Goal: Task Accomplishment & Management: Manage account settings

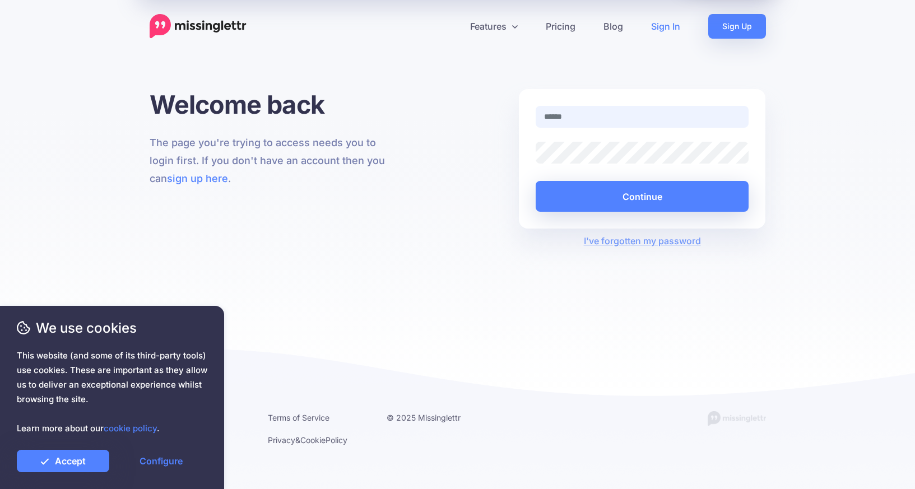
type input "**********"
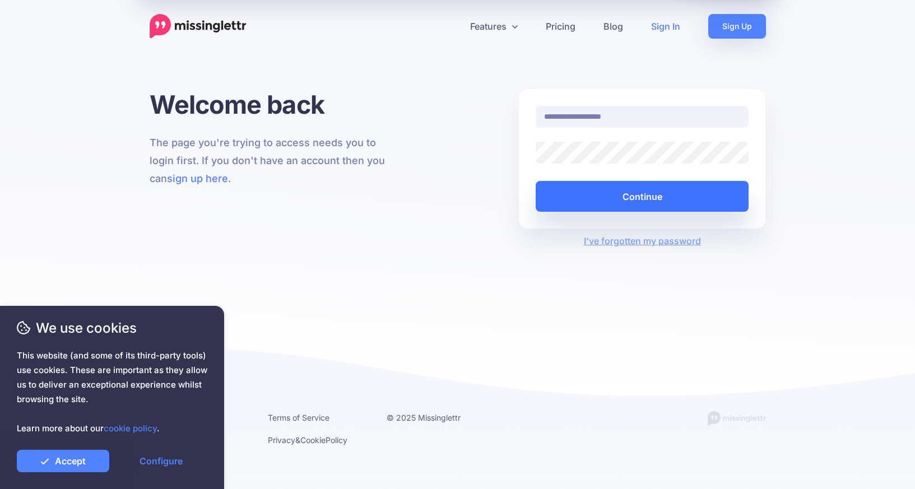
click at [665, 201] on button "Continue" at bounding box center [641, 196] width 213 height 31
click at [181, 464] on link "Configure" at bounding box center [161, 461] width 92 height 22
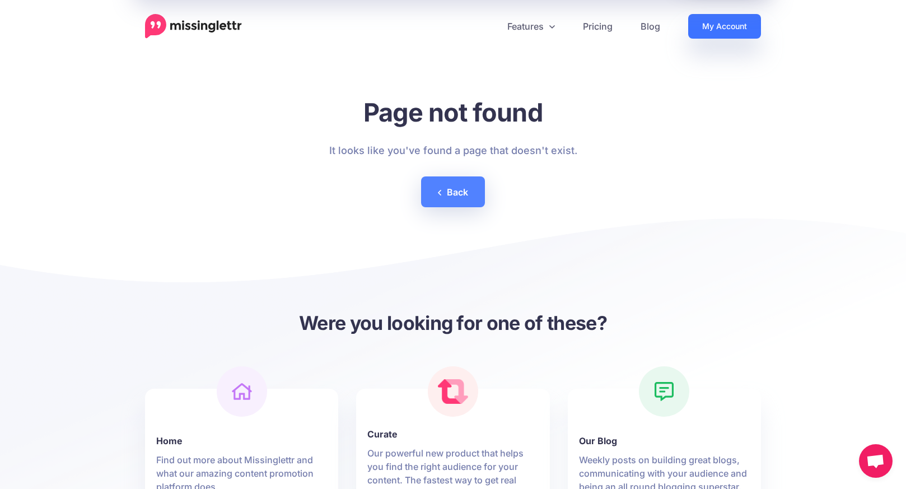
click at [719, 23] on link "My Account" at bounding box center [724, 26] width 73 height 25
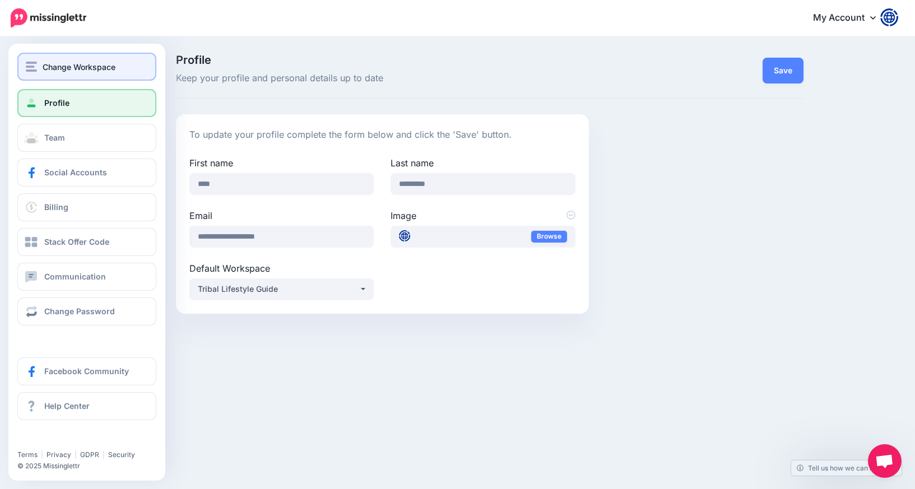
click at [76, 68] on span "Change Workspace" at bounding box center [79, 66] width 73 height 13
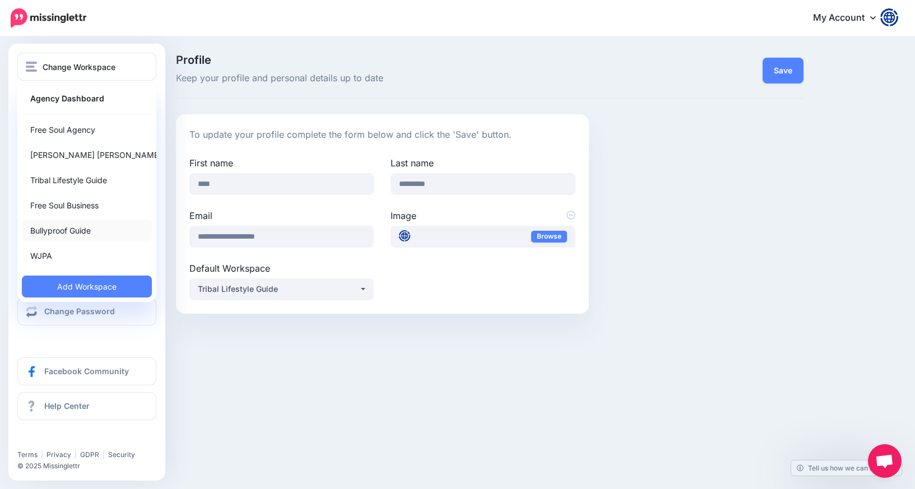
click at [66, 230] on link "Bullyproof Guide" at bounding box center [87, 231] width 130 height 22
